Goal: Information Seeking & Learning: Learn about a topic

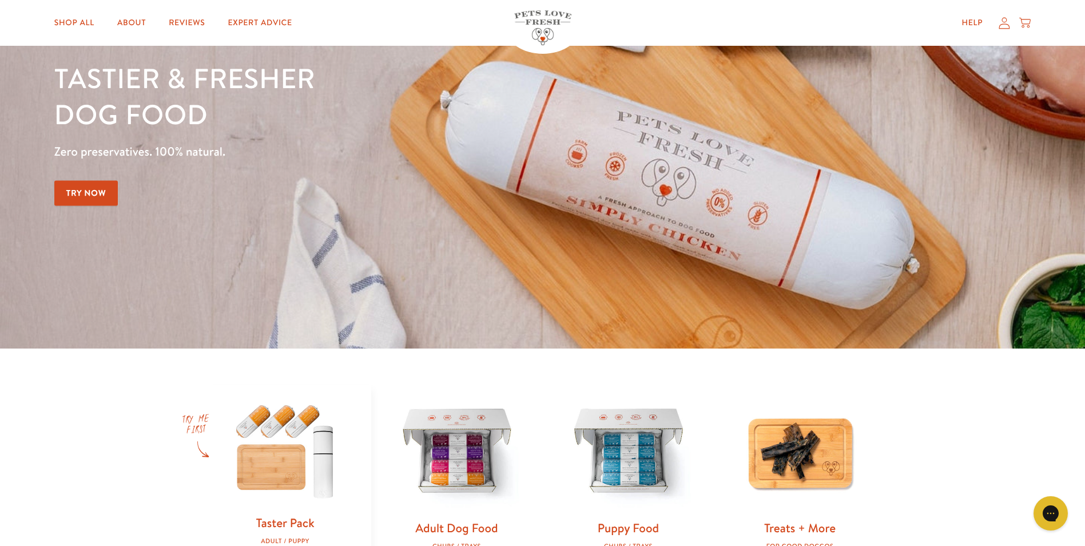
scroll to position [286, 0]
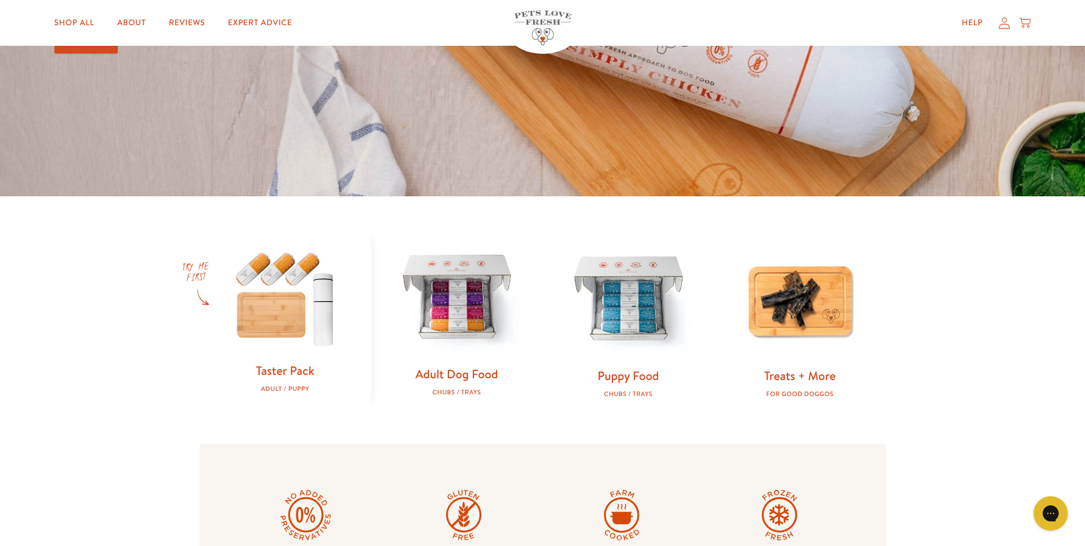
click at [435, 378] on link "Adult Dog Food" at bounding box center [456, 374] width 82 height 17
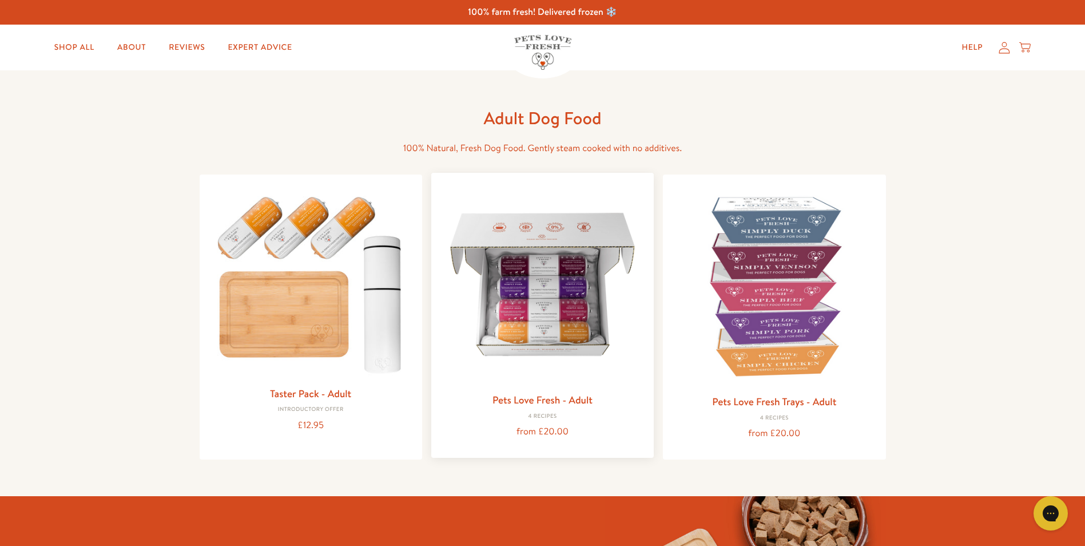
scroll to position [1, 0]
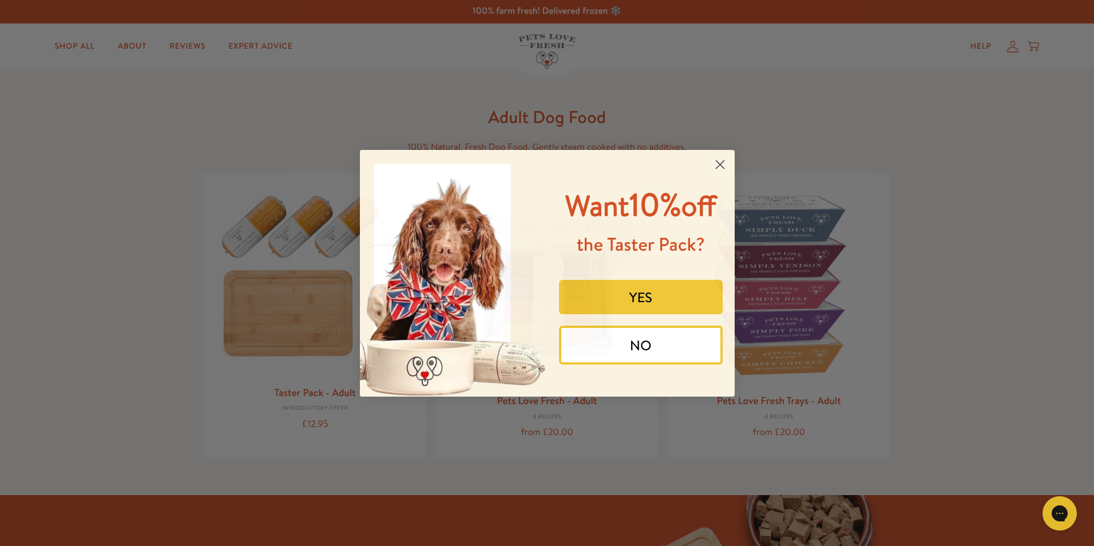
click at [718, 166] on icon "Close dialog" at bounding box center [720, 164] width 8 height 8
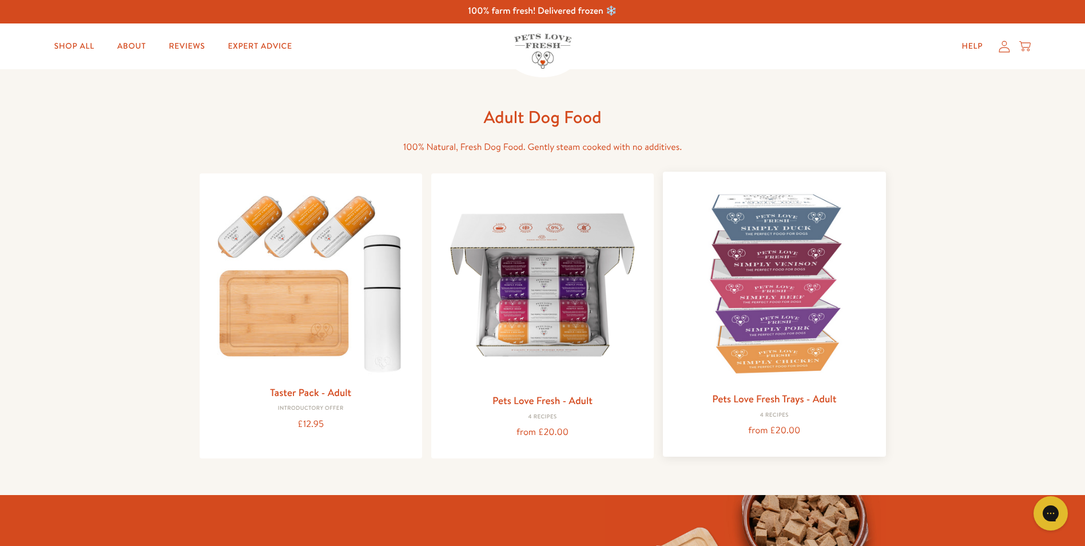
click at [763, 358] on img at bounding box center [774, 283] width 204 height 204
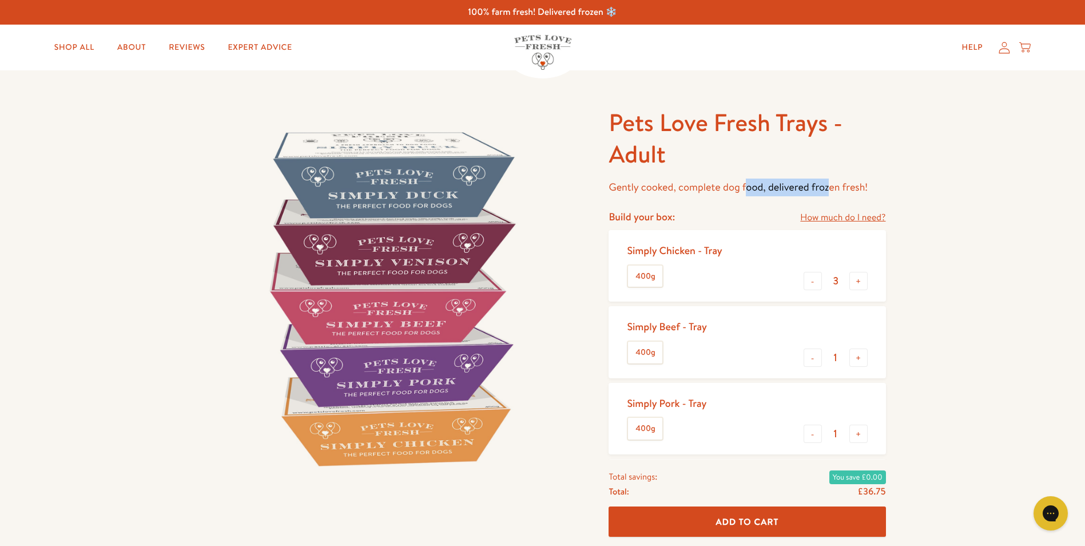
drag, startPoint x: 746, startPoint y: 189, endPoint x: 844, endPoint y: 174, distance: 98.9
click at [844, 174] on div "Pets Love Fresh Trays - Adult Gently cooked, complete dog food, delivered froze…" at bounding box center [747, 151] width 277 height 89
click at [812, 184] on p "Gently cooked, complete dog food, delivered frozen fresh!" at bounding box center [747, 187] width 277 height 18
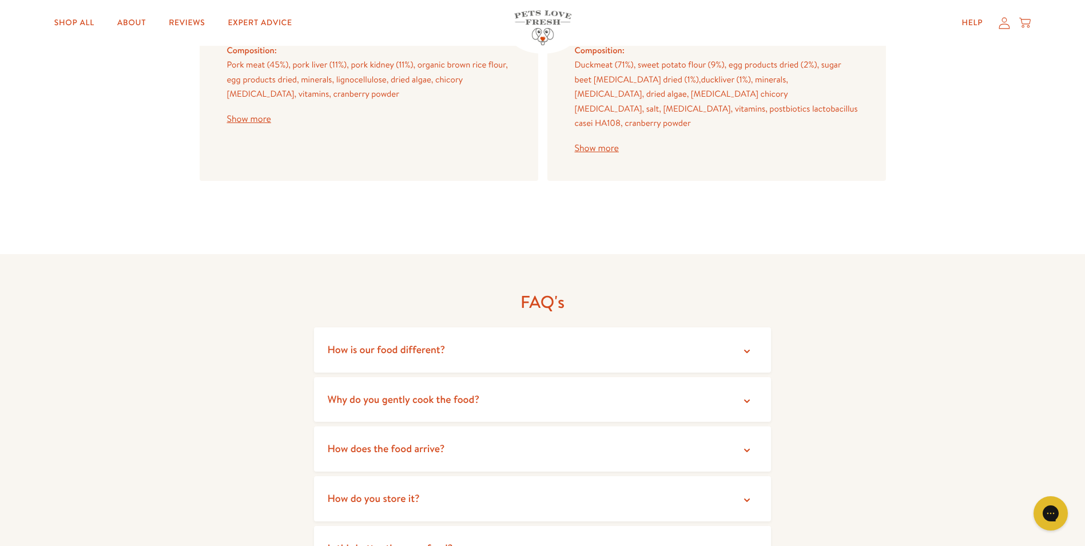
scroll to position [1888, 0]
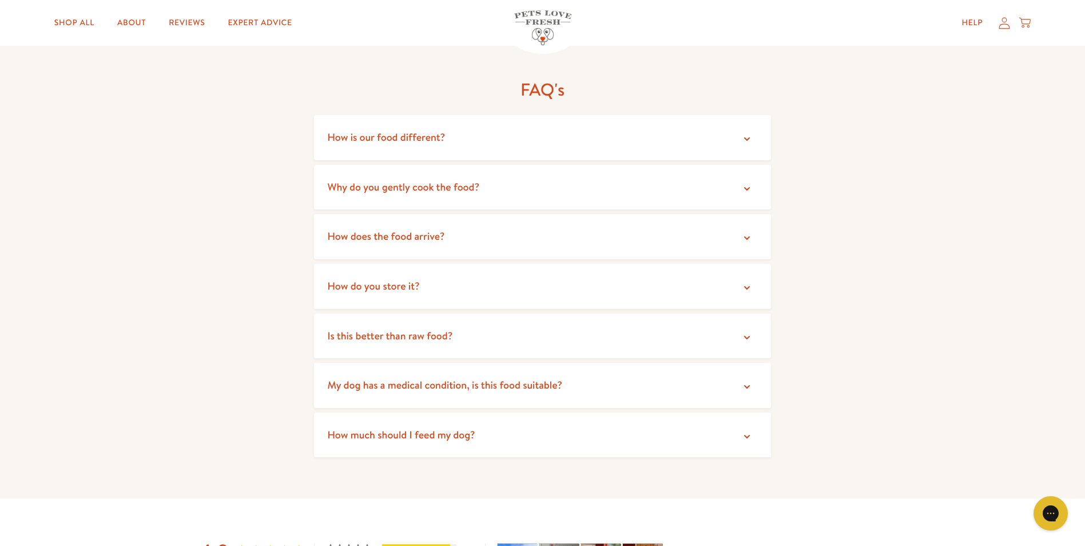
click at [438, 188] on summary "Why do you gently cook the food?" at bounding box center [543, 187] width 458 height 45
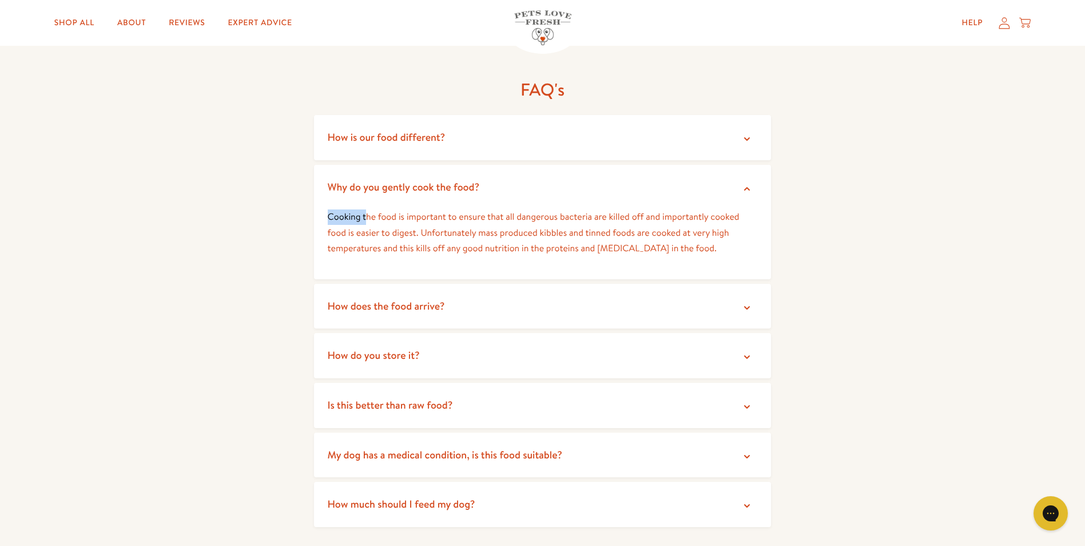
drag, startPoint x: 386, startPoint y: 203, endPoint x: 607, endPoint y: 195, distance: 221.5
click at [607, 209] on p "Cooking the food is important to ensure that all dangerous bacteria are killed …" at bounding box center [543, 232] width 430 height 47
drag, startPoint x: 607, startPoint y: 195, endPoint x: 579, endPoint y: 203, distance: 29.2
click at [579, 209] on p "Cooking the food is important to ensure that all dangerous bacteria are killed …" at bounding box center [543, 232] width 430 height 47
click at [946, 203] on div "FAQ's How is our food different? We use high quality natural ingredients includ…" at bounding box center [542, 305] width 1085 height 526
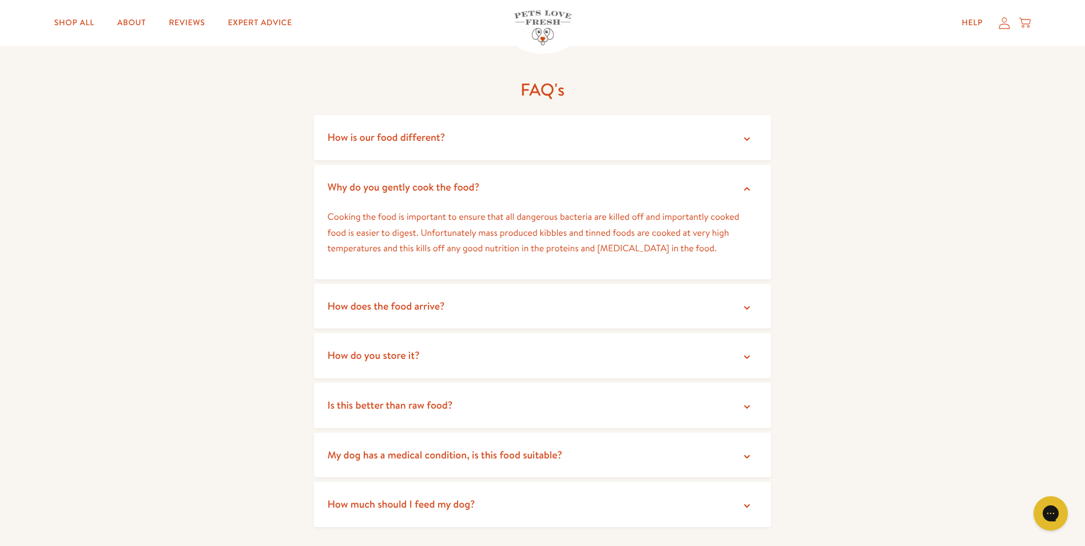
click at [438, 365] on dl "FAQ's How is our food different? We use high quality natural ingredients includ…" at bounding box center [543, 302] width 458 height 448
click at [420, 398] on span "Is this better than raw food?" at bounding box center [390, 405] width 125 height 14
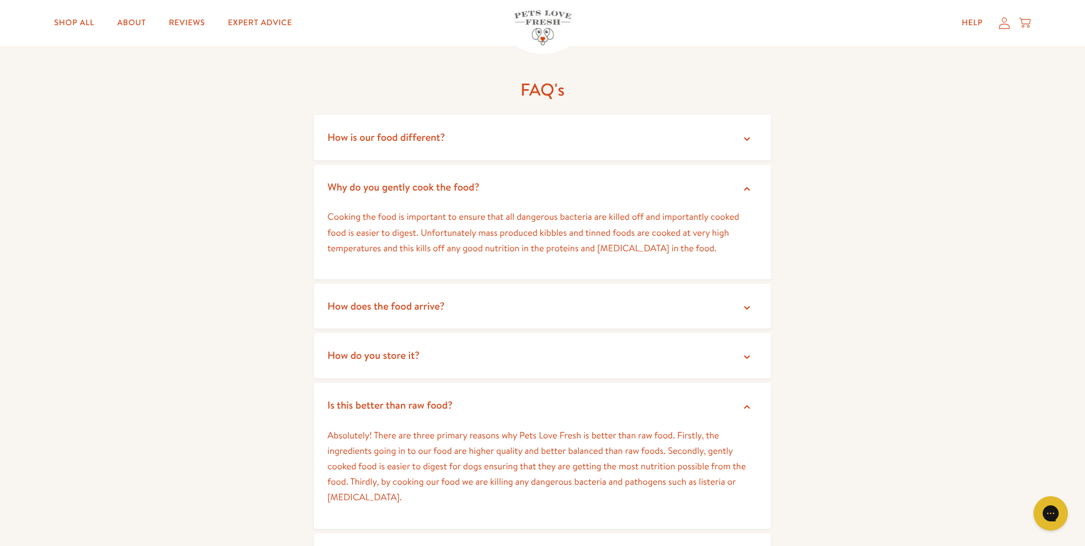
click at [422, 398] on span "Is this better than raw food?" at bounding box center [390, 405] width 125 height 14
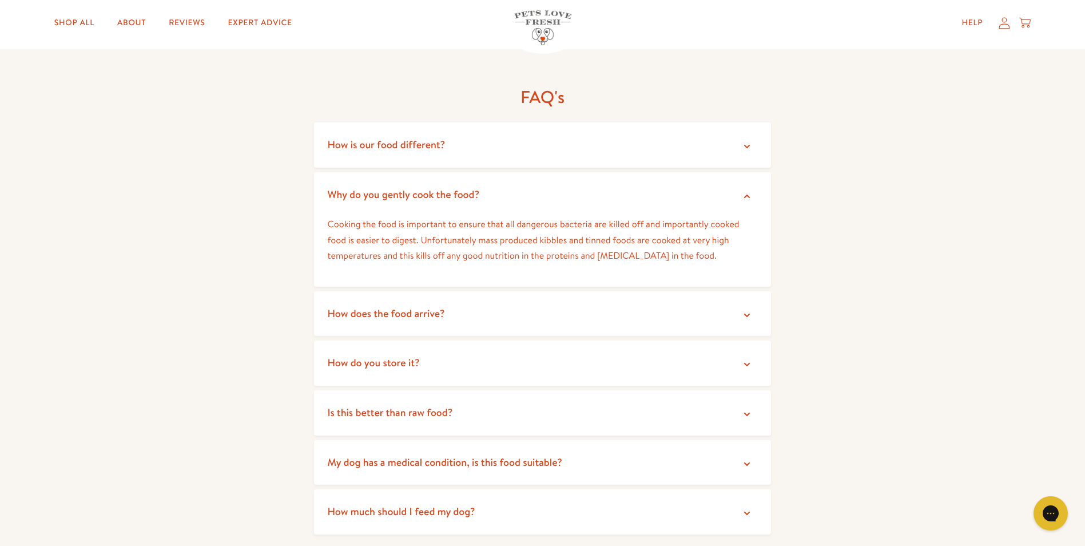
scroll to position [1831, 0]
